Goal: Task Accomplishment & Management: Manage account settings

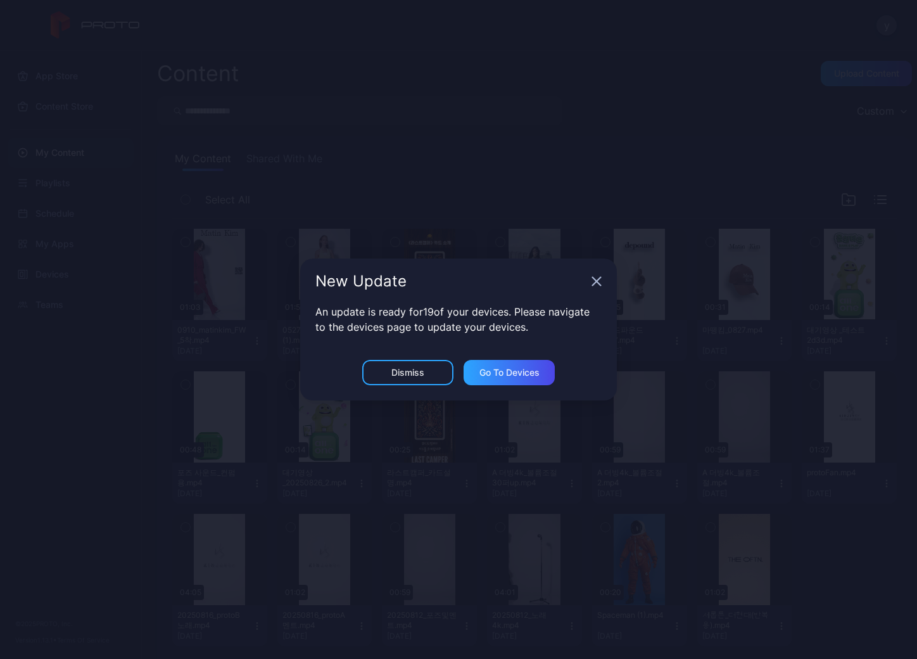
click at [599, 282] on icon "button" at bounding box center [597, 281] width 10 height 10
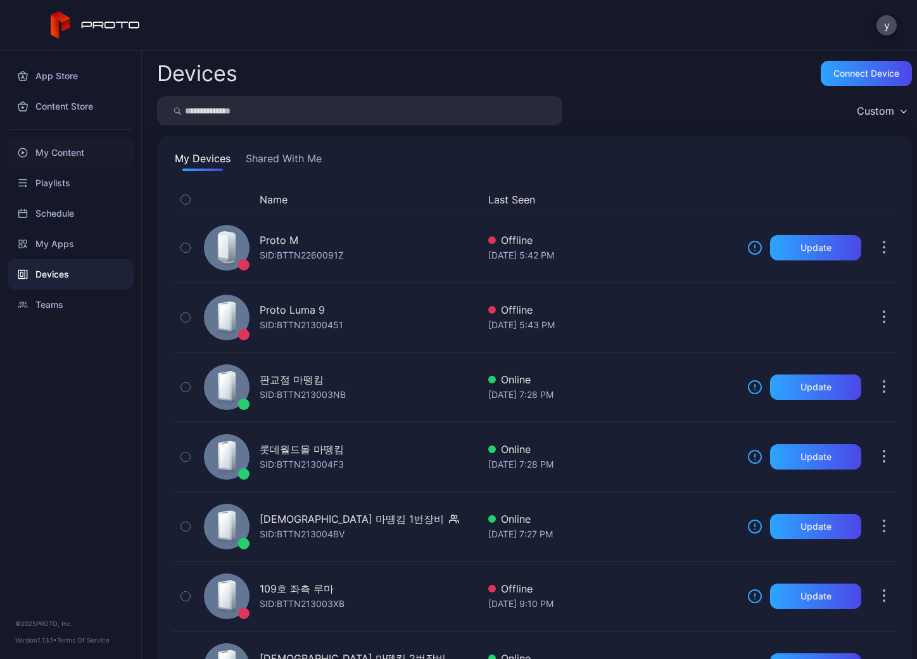
click at [47, 149] on div "My Content" at bounding box center [71, 152] width 126 height 30
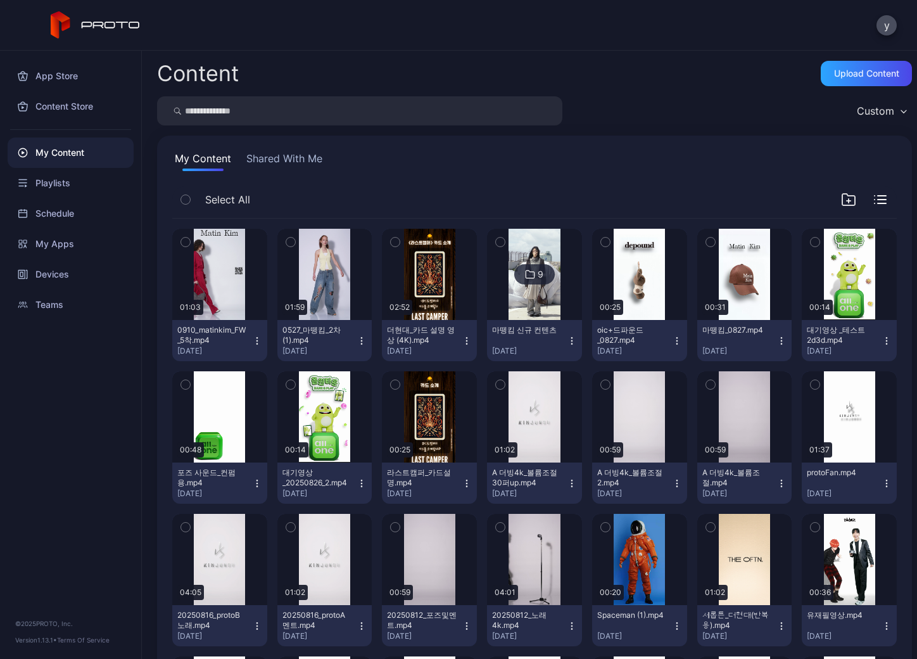
click at [253, 341] on icon "button" at bounding box center [257, 341] width 10 height 10
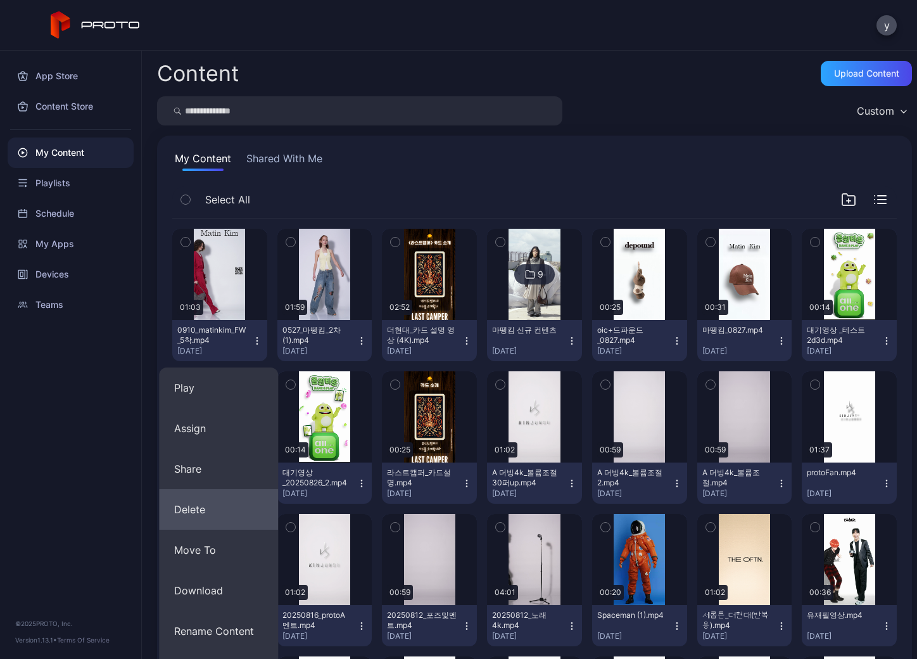
click at [237, 515] on button "Delete" at bounding box center [218, 509] width 119 height 41
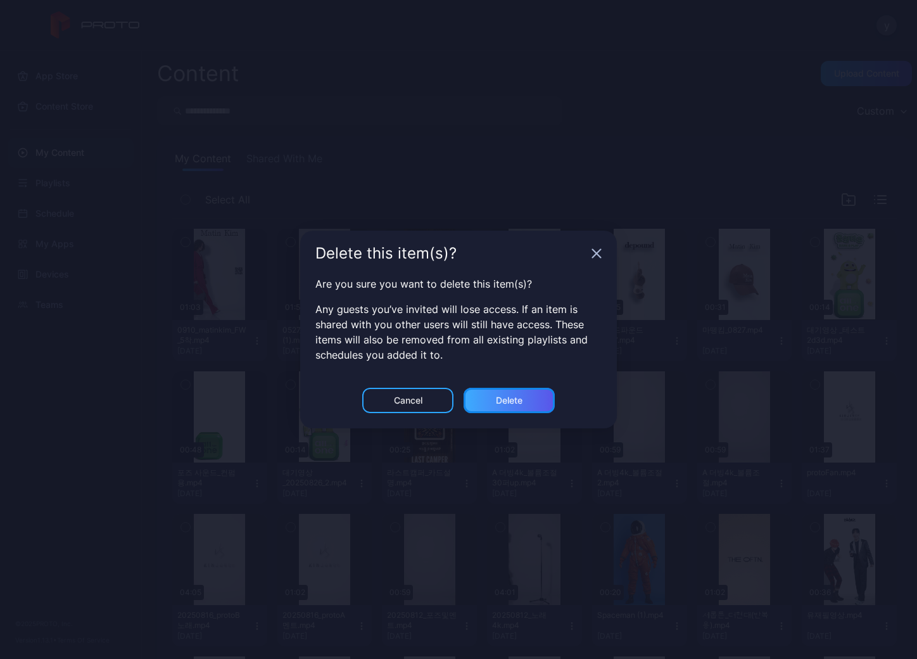
click at [502, 402] on div "Delete" at bounding box center [509, 400] width 27 height 10
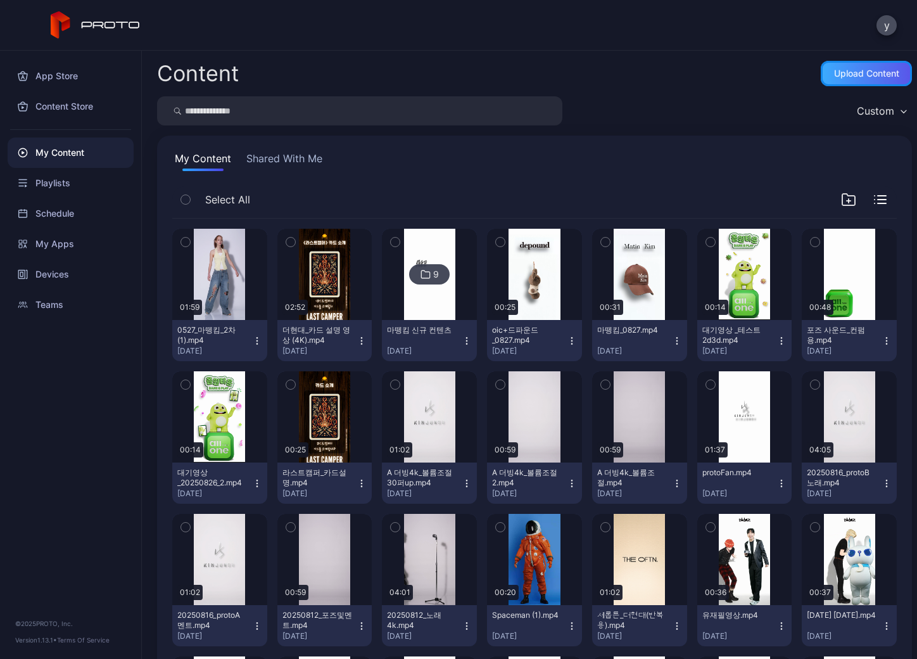
click at [850, 67] on div "Upload Content" at bounding box center [866, 73] width 91 height 25
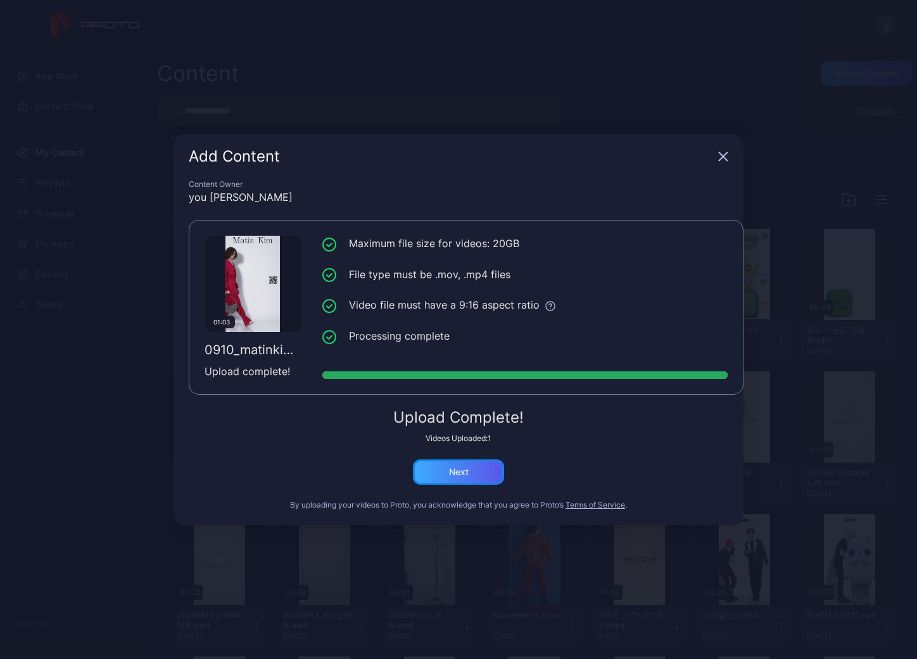
click at [477, 466] on div "Next" at bounding box center [458, 471] width 91 height 25
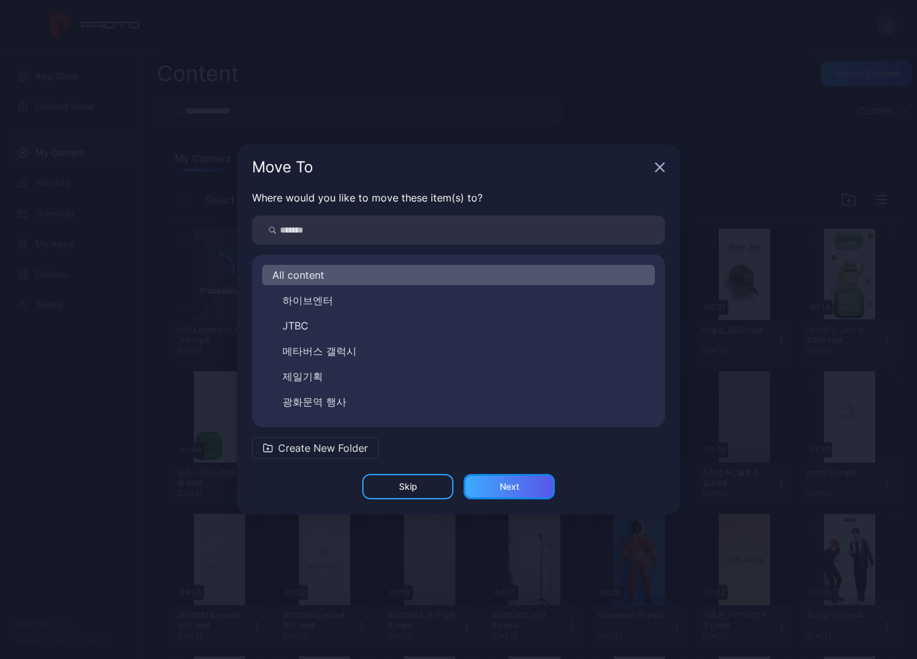
click at [519, 486] on div "Next" at bounding box center [510, 486] width 20 height 10
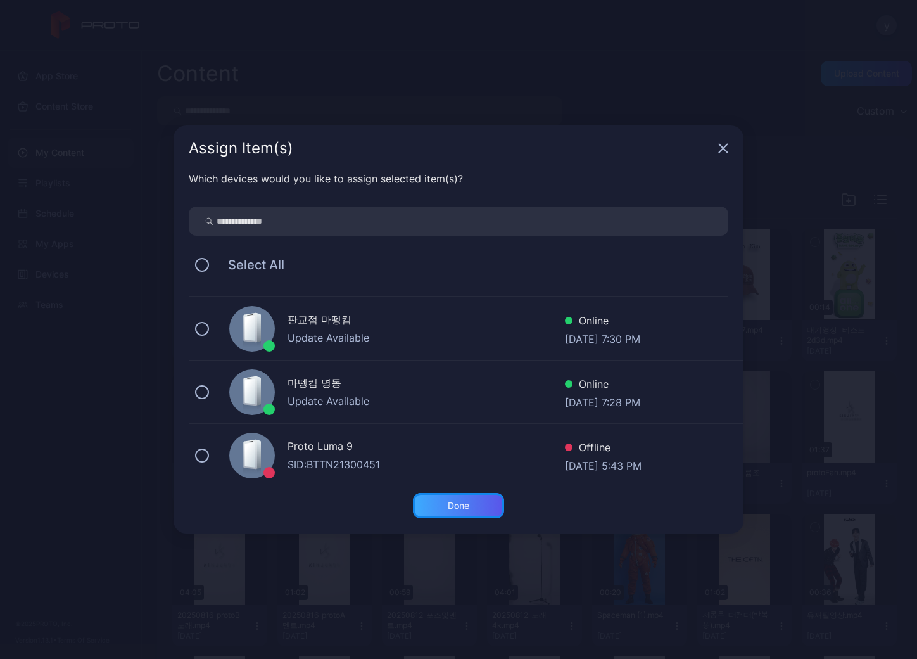
click at [466, 498] on div "Done" at bounding box center [458, 505] width 91 height 25
